Goal: Information Seeking & Learning: Learn about a topic

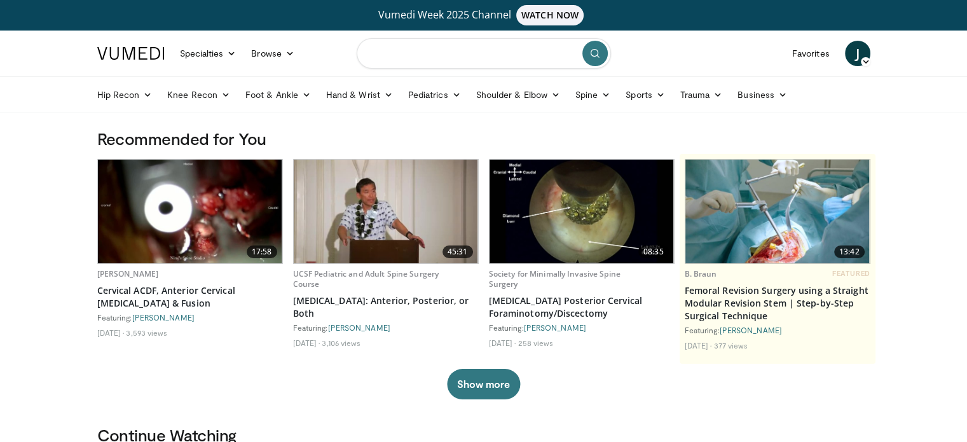
click at [441, 58] on input "Search topics, interventions" at bounding box center [484, 53] width 254 height 31
click at [441, 58] on input "**********" at bounding box center [484, 53] width 254 height 31
type input "**********"
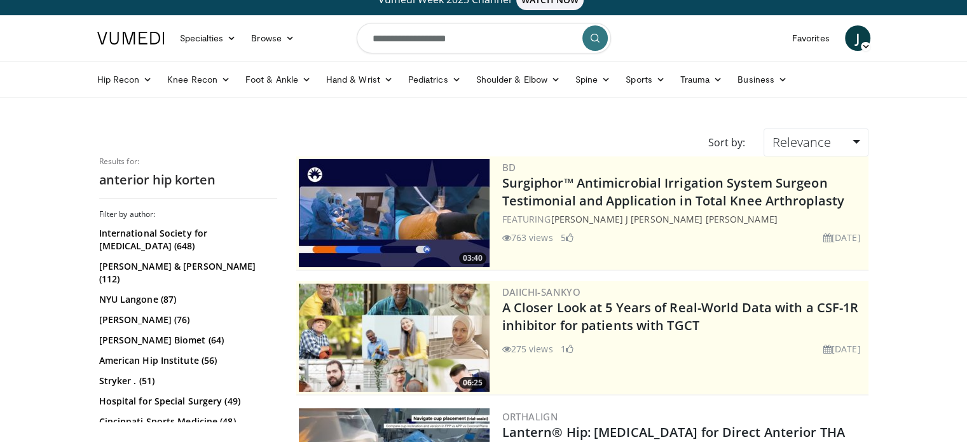
scroll to position [10, 0]
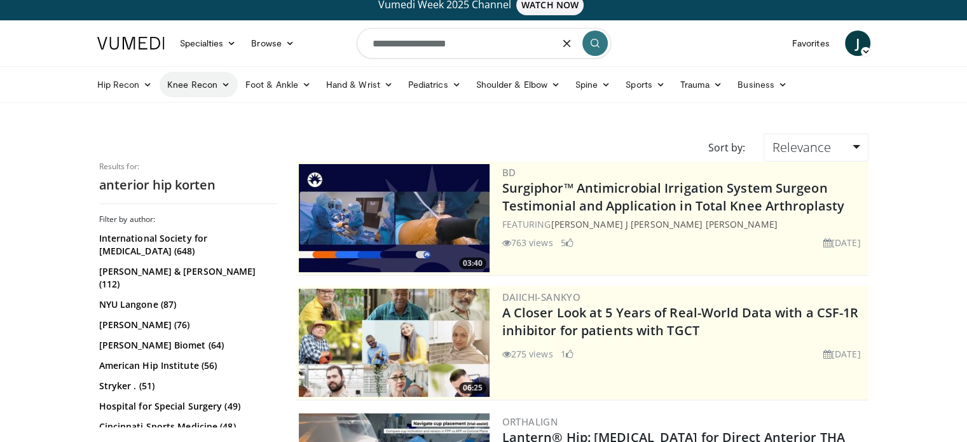
drag, startPoint x: 468, startPoint y: 40, endPoint x: 197, endPoint y: 91, distance: 275.6
click at [197, 91] on header "Specialties Adult & Family Medicine Allergy, [MEDICAL_DATA], Immunology Anesthe…" at bounding box center [483, 61] width 967 height 83
type input "*"
type input "**********"
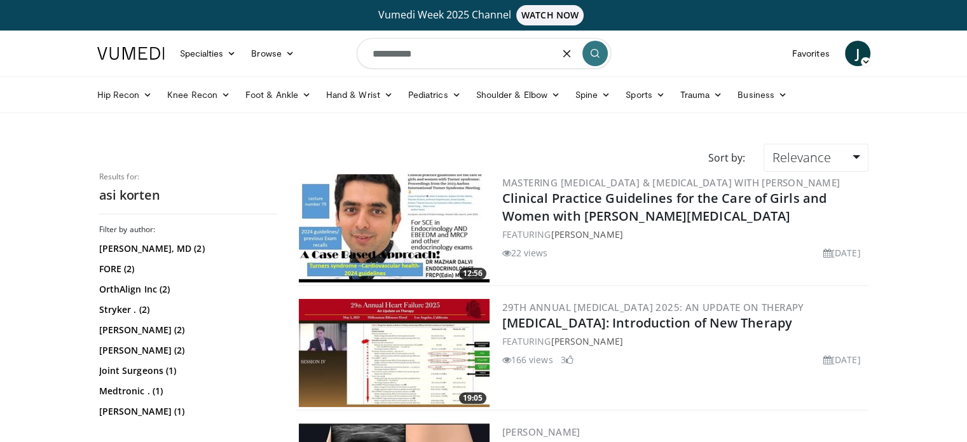
click at [435, 59] on input "**********" at bounding box center [484, 53] width 254 height 31
type input "******"
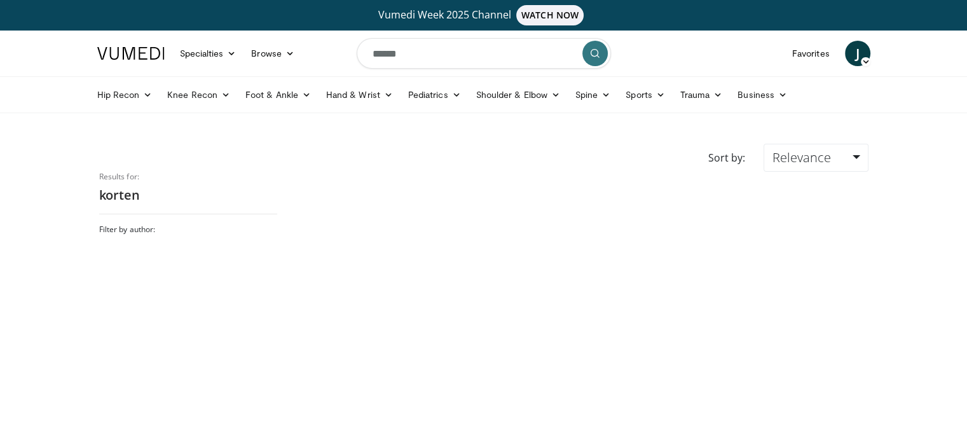
click at [435, 59] on input "******" at bounding box center [484, 53] width 254 height 31
type input "**********"
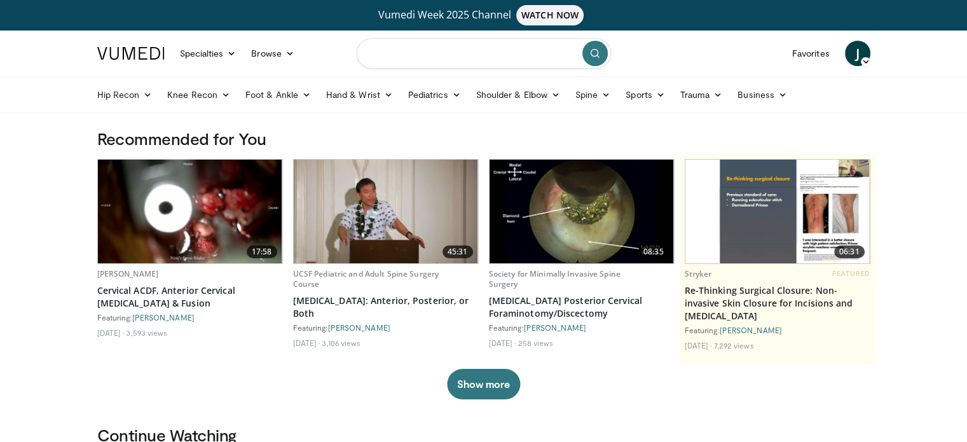
click at [463, 49] on input "Search topics, interventions" at bounding box center [484, 53] width 254 height 31
type input "******"
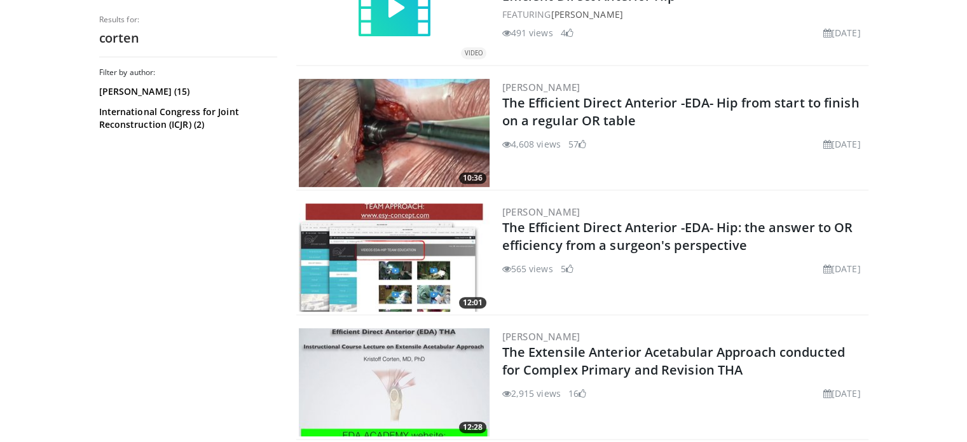
scroll to position [594, 0]
click at [392, 120] on img at bounding box center [394, 132] width 191 height 108
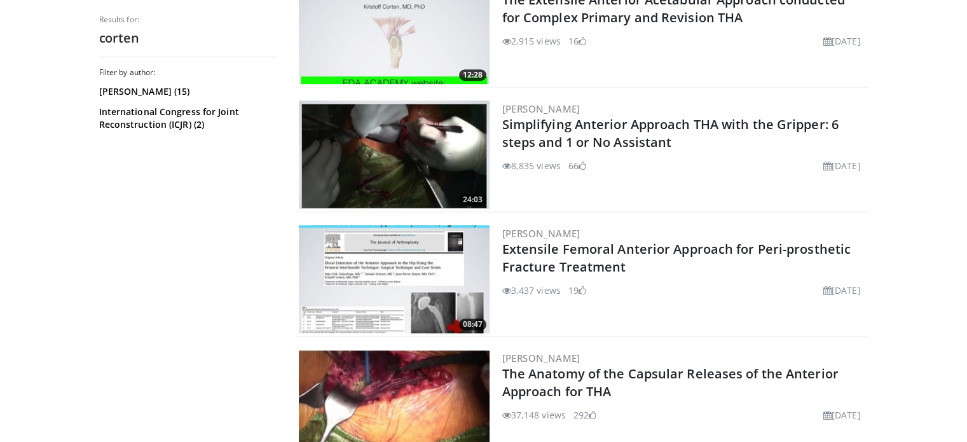
scroll to position [950, 0]
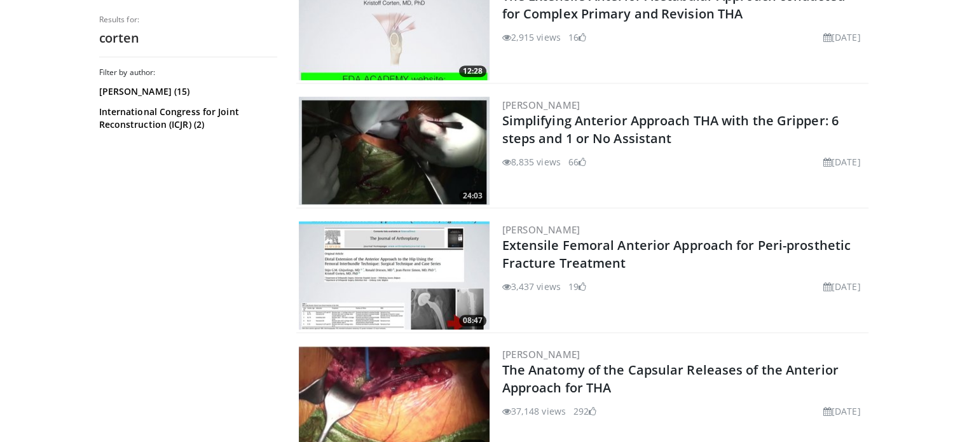
click at [397, 152] on img at bounding box center [394, 151] width 191 height 108
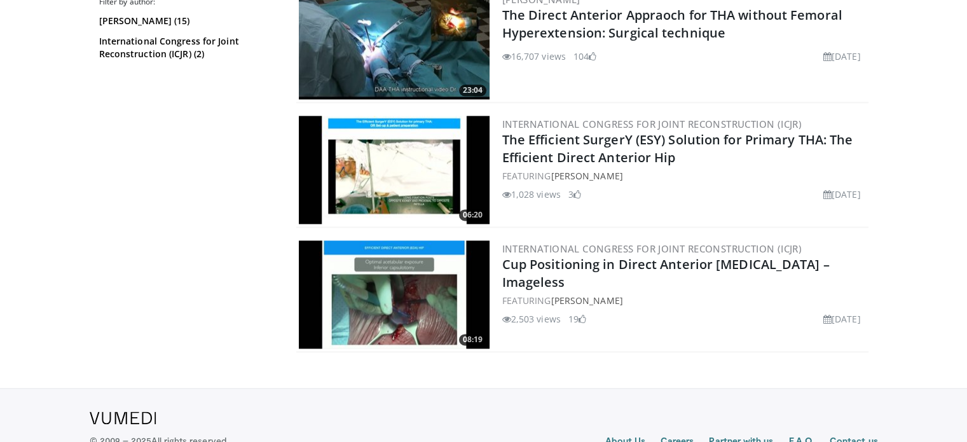
scroll to position [1680, 0]
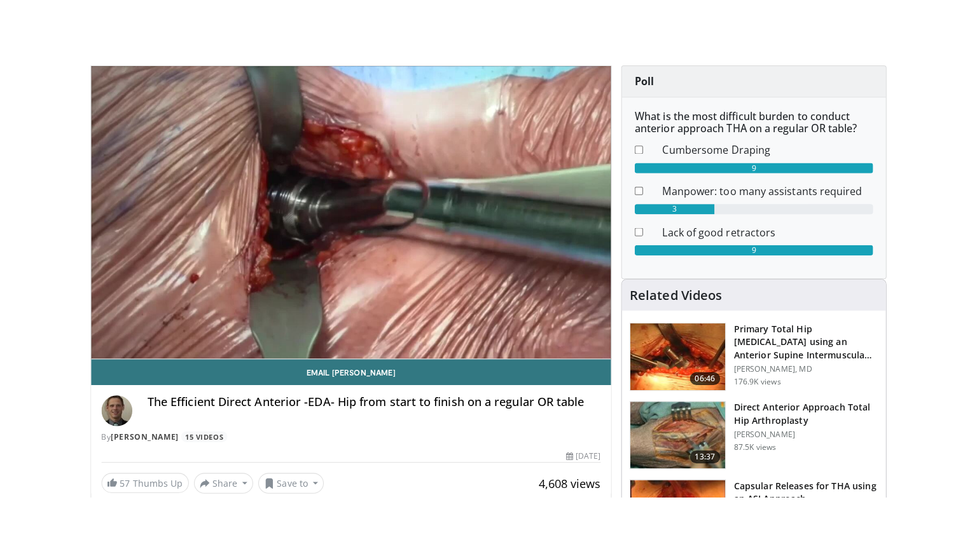
scroll to position [69, 0]
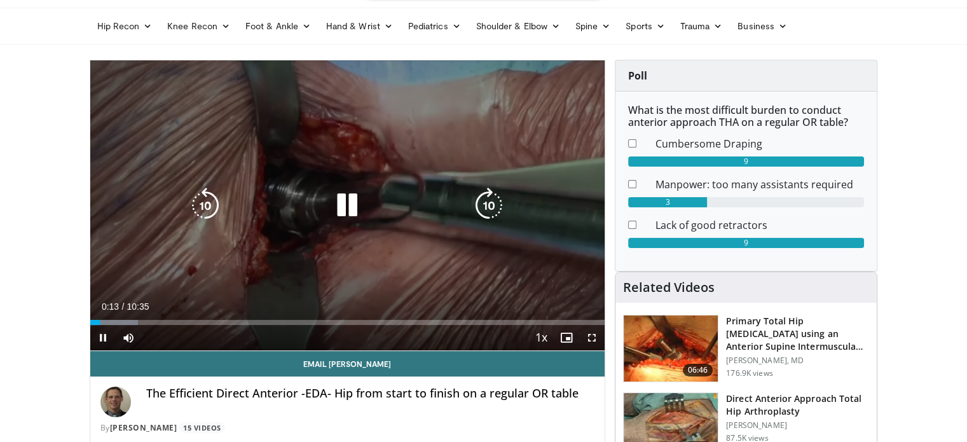
click at [357, 205] on icon "Video Player" at bounding box center [347, 206] width 36 height 36
click at [348, 205] on icon "Video Player" at bounding box center [347, 206] width 36 height 36
drag, startPoint x: 598, startPoint y: 335, endPoint x: 598, endPoint y: 412, distance: 76.9
click at [598, 335] on span "Video Player" at bounding box center [591, 337] width 25 height 25
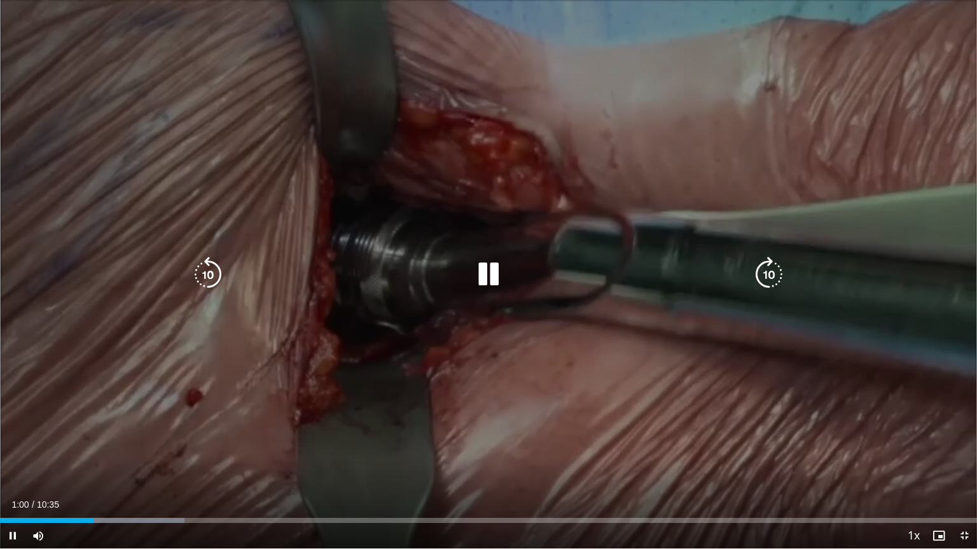
click at [484, 277] on icon "Video Player" at bounding box center [488, 275] width 36 height 36
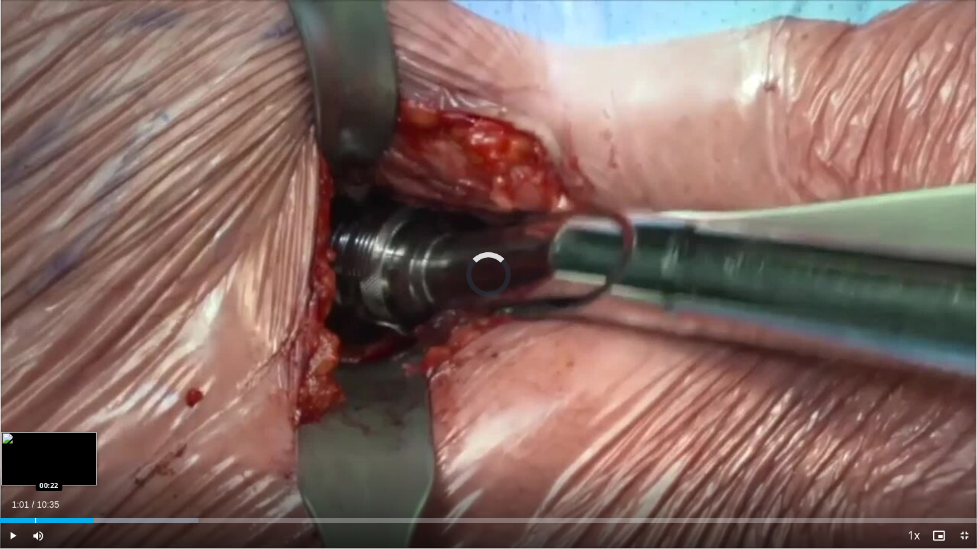
click at [35, 441] on div "Loaded : 20.29% 01:01 00:22" at bounding box center [488, 517] width 977 height 12
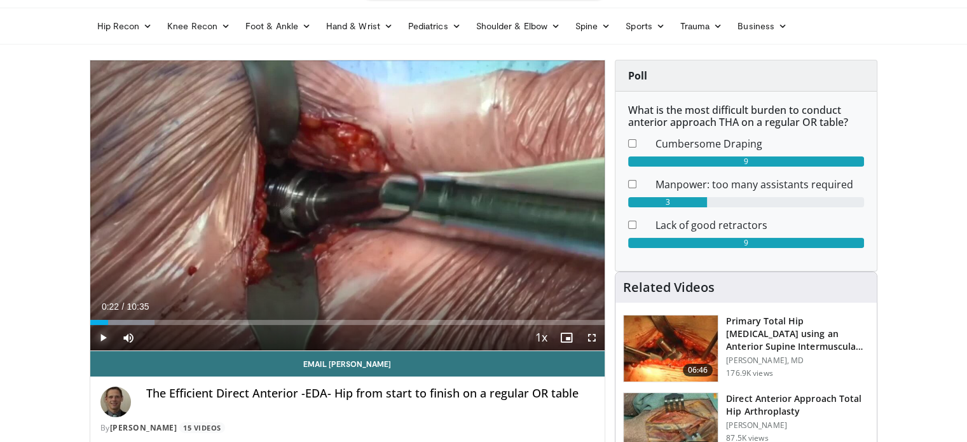
click at [99, 339] on span "Video Player" at bounding box center [102, 337] width 25 height 25
click at [593, 341] on span "Video Player" at bounding box center [591, 337] width 25 height 25
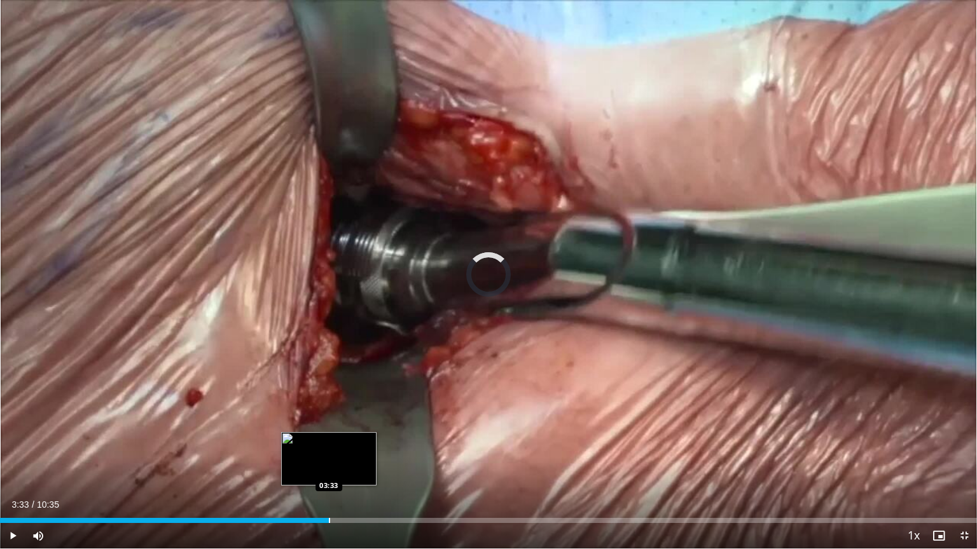
click at [329, 441] on div "Progress Bar" at bounding box center [329, 520] width 1 height 5
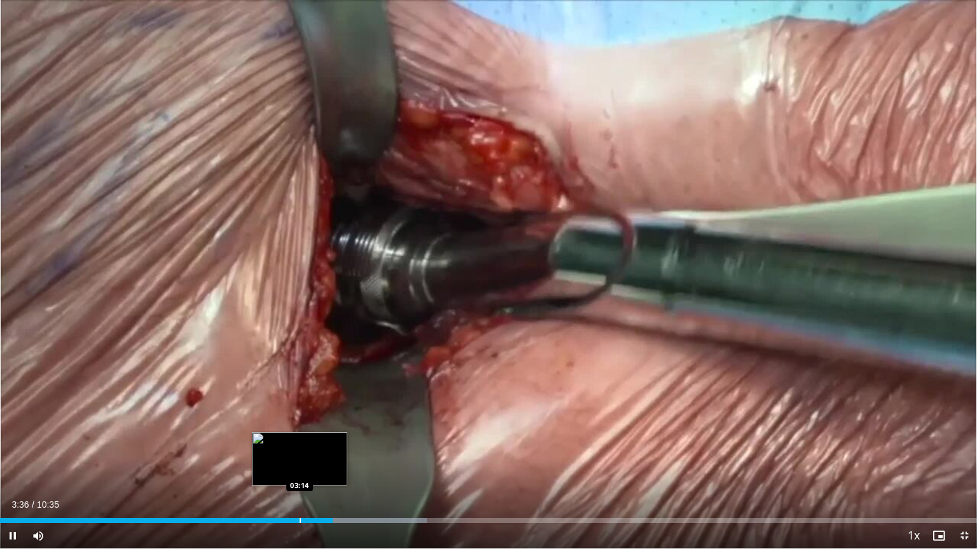
click at [299, 441] on div "Progress Bar" at bounding box center [299, 520] width 1 height 5
click at [266, 441] on div "Progress Bar" at bounding box center [266, 520] width 1 height 5
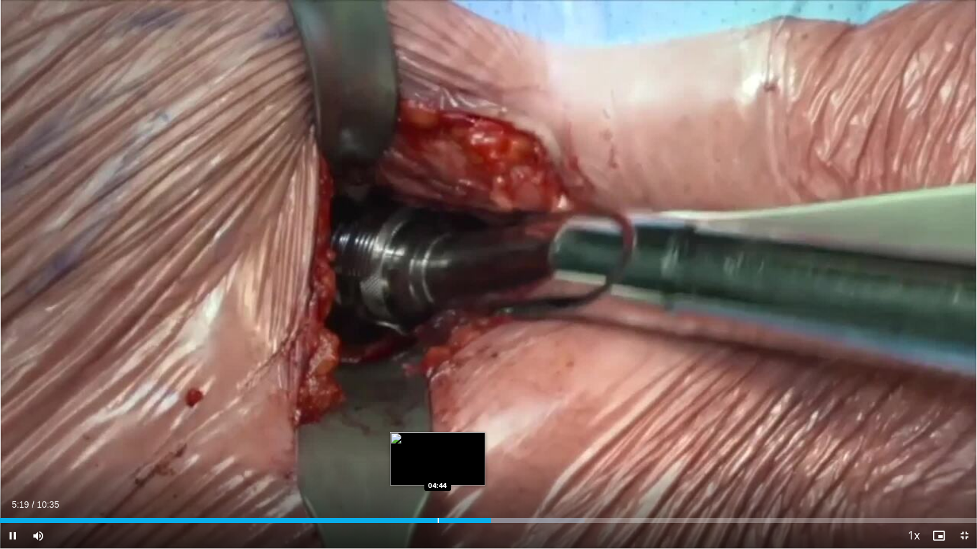
click at [437, 441] on div "Progress Bar" at bounding box center [437, 520] width 1 height 5
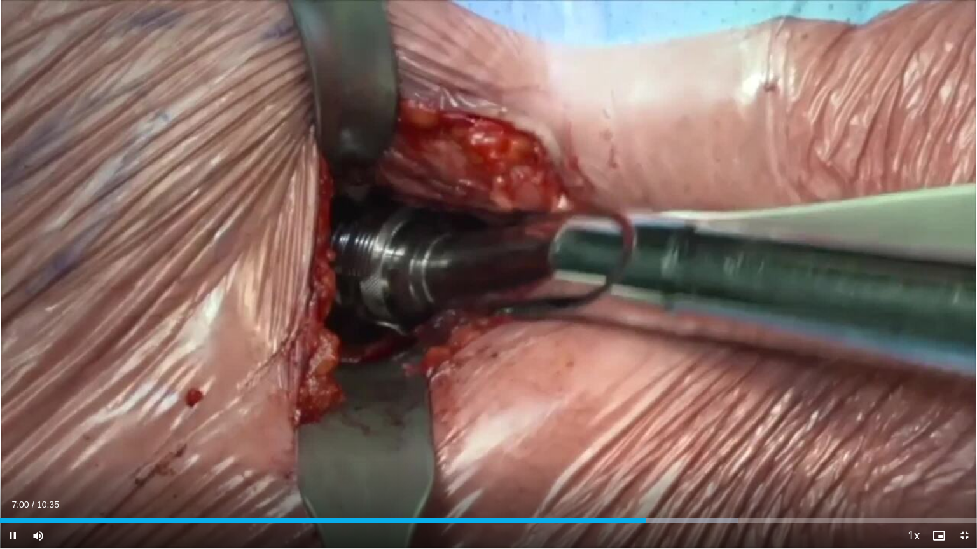
click at [590, 441] on div "Current Time 7:00 / Duration 10:35 Pause Skip Backward Skip Forward Mute 0% Loa…" at bounding box center [488, 535] width 977 height 25
click at [579, 441] on div "Current Time 7:01 / Duration 10:35 Pause Skip Backward Skip Forward Mute 0% Loa…" at bounding box center [488, 535] width 977 height 25
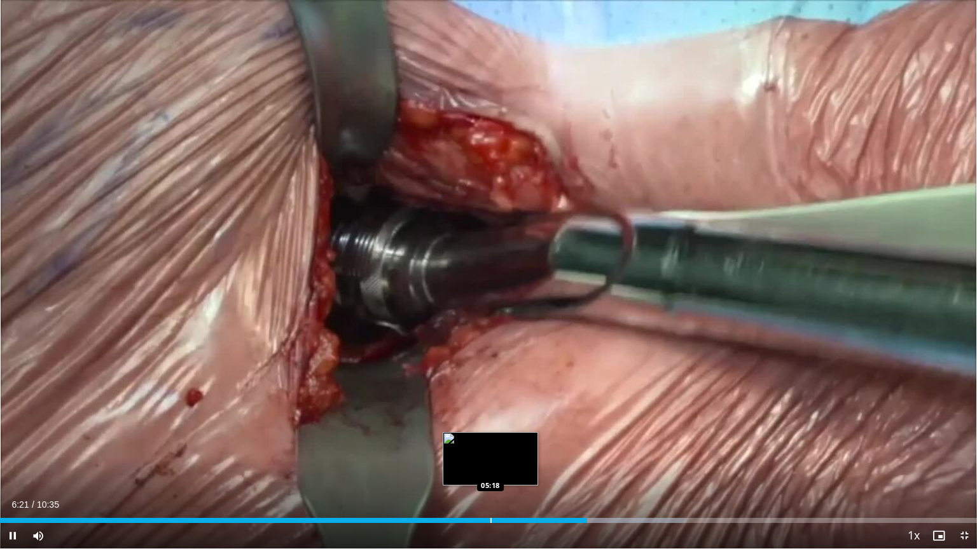
click at [490, 441] on div "Progress Bar" at bounding box center [490, 520] width 1 height 5
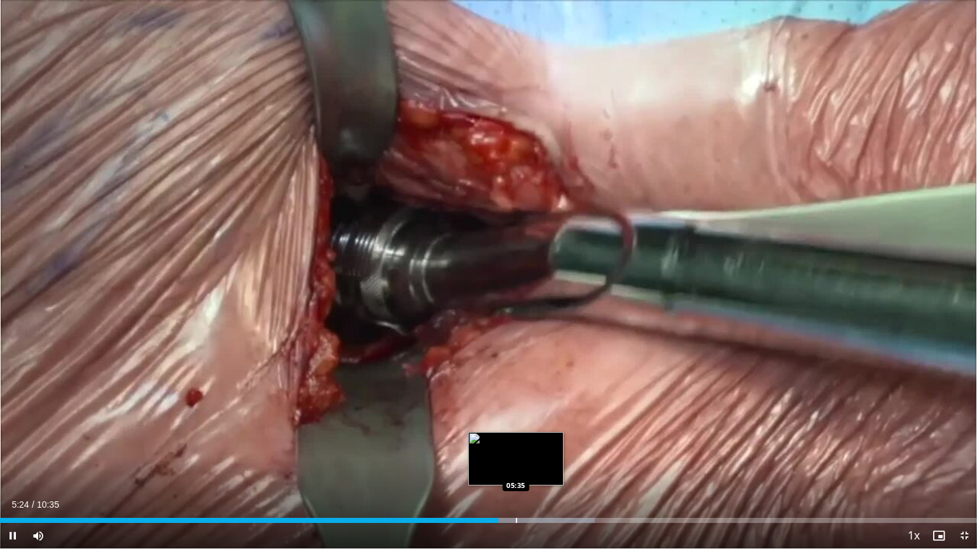
click at [516, 441] on div "Progress Bar" at bounding box center [516, 520] width 1 height 5
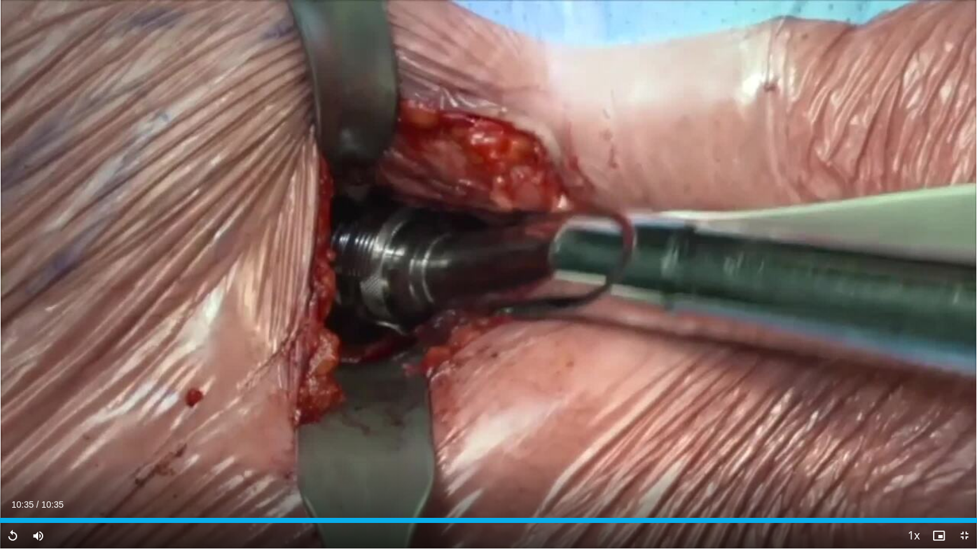
click at [695, 441] on div "Current Time 10:35 / Duration 10:35 Replay Skip Backward Skip Forward Mute 0% L…" at bounding box center [488, 535] width 977 height 25
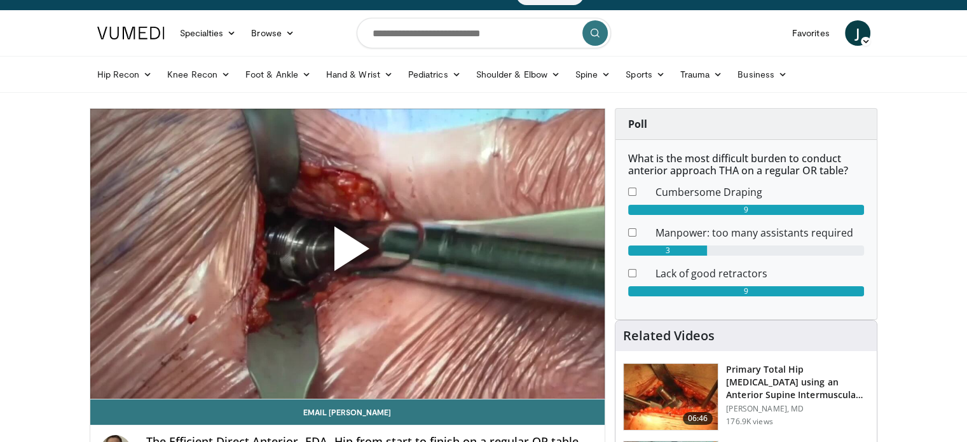
scroll to position [69, 0]
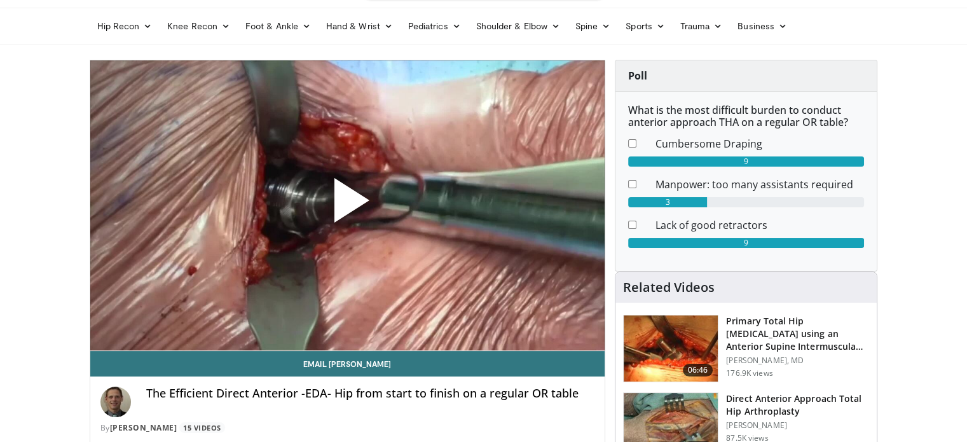
click at [347, 205] on span "Video Player" at bounding box center [347, 205] width 0 height 0
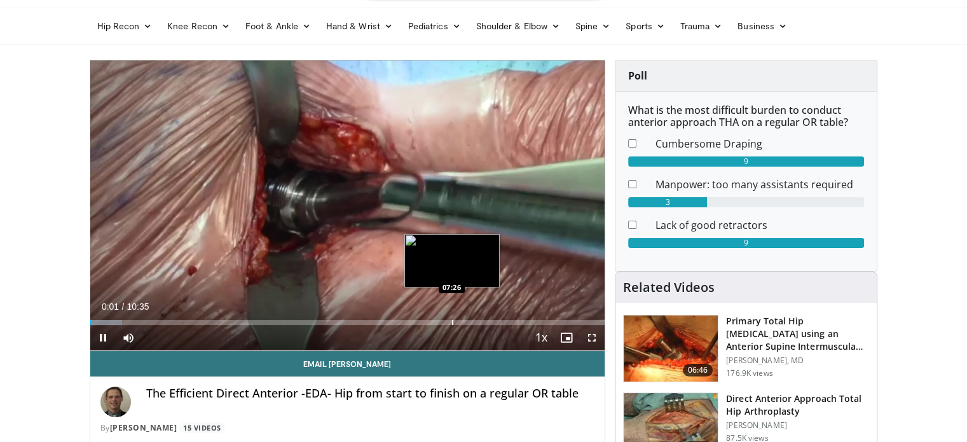
click at [452, 322] on div "Progress Bar" at bounding box center [452, 322] width 1 height 5
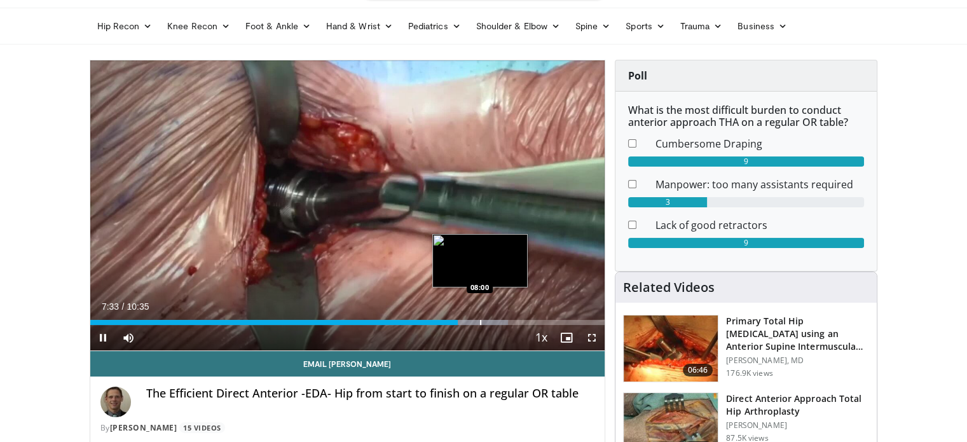
click at [480, 322] on div "Progress Bar" at bounding box center [480, 322] width 1 height 5
click at [493, 324] on div "Progress Bar" at bounding box center [492, 322] width 1 height 5
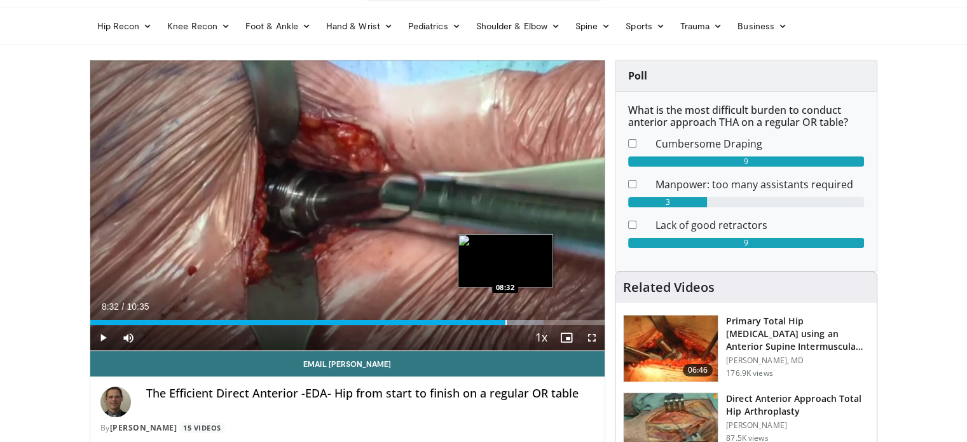
click at [505, 323] on div "Progress Bar" at bounding box center [505, 322] width 1 height 5
